Goal: Transaction & Acquisition: Purchase product/service

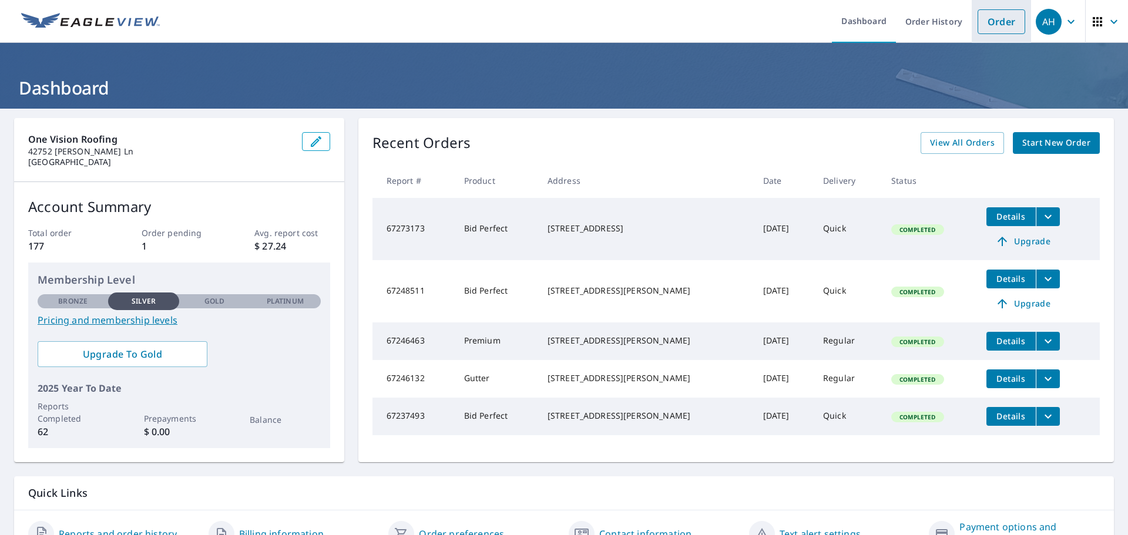
click at [994, 25] on link "Order" at bounding box center [1002, 21] width 48 height 25
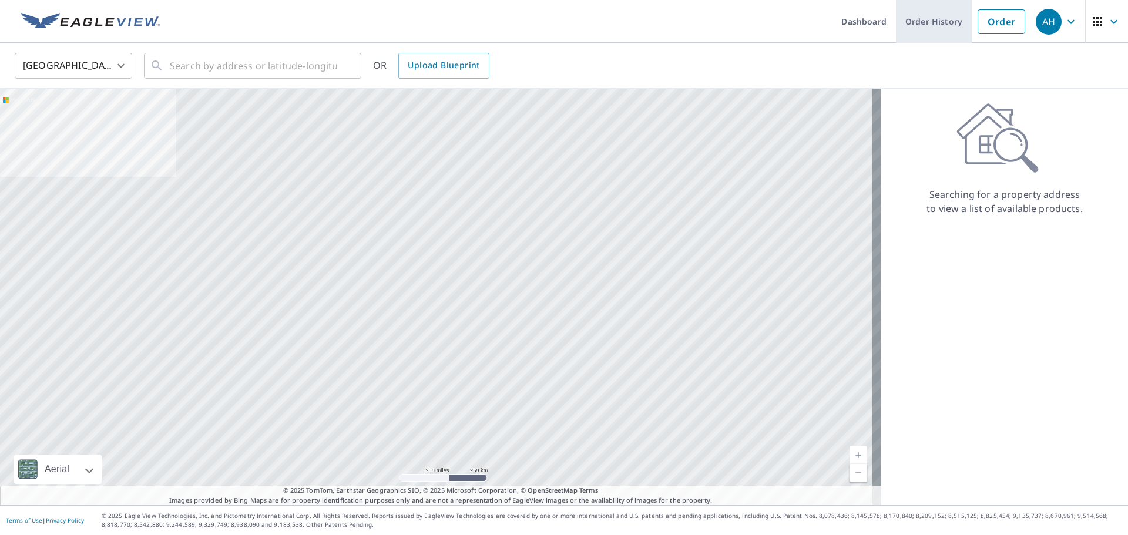
click at [935, 18] on link "Order History" at bounding box center [934, 21] width 76 height 43
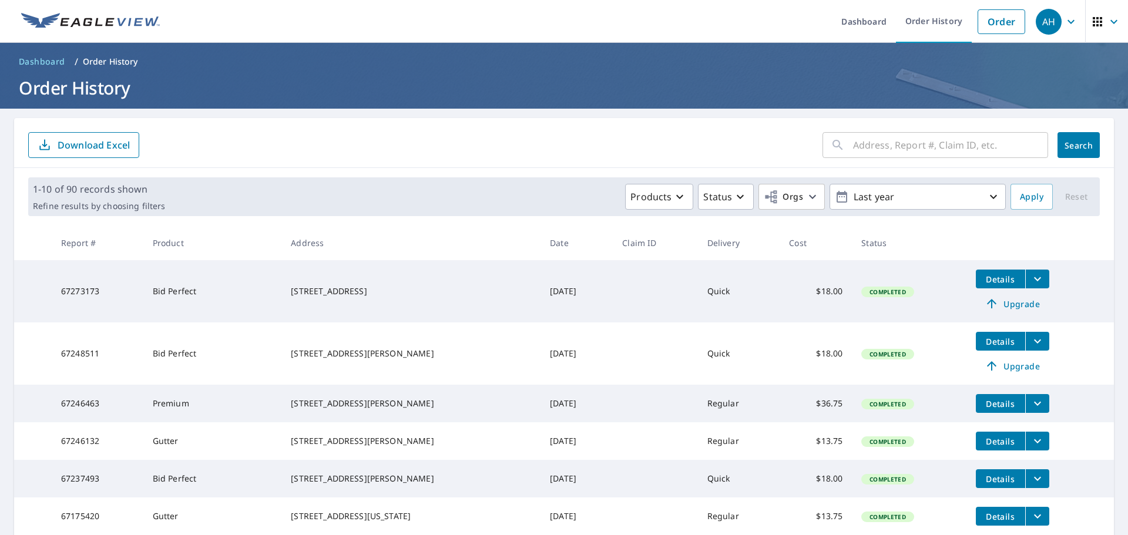
click at [988, 307] on span "Upgrade" at bounding box center [1012, 304] width 59 height 14
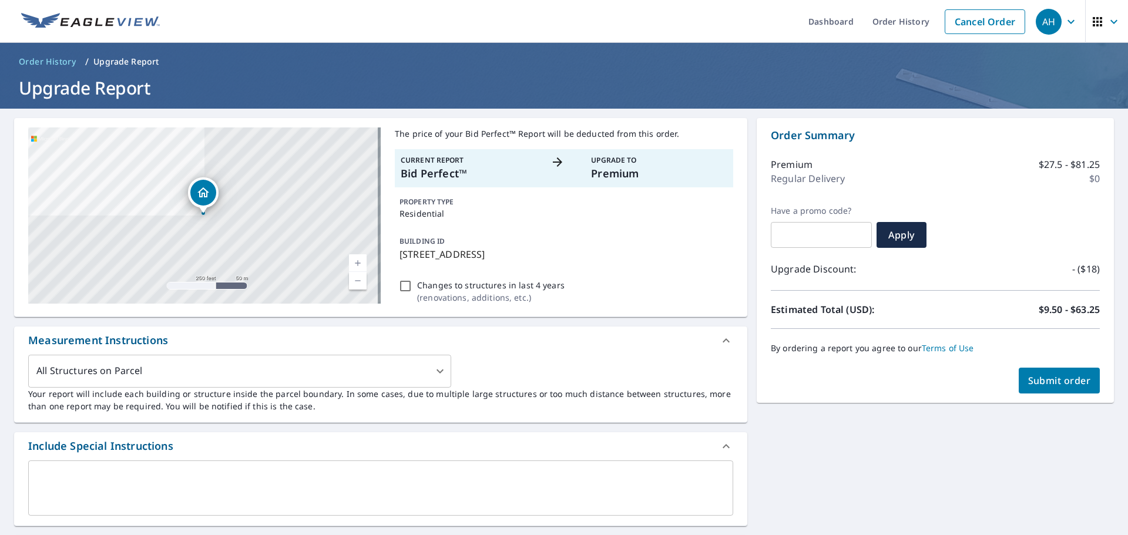
click at [1028, 384] on span "Submit order" at bounding box center [1059, 380] width 63 height 13
